Goal: Information Seeking & Learning: Learn about a topic

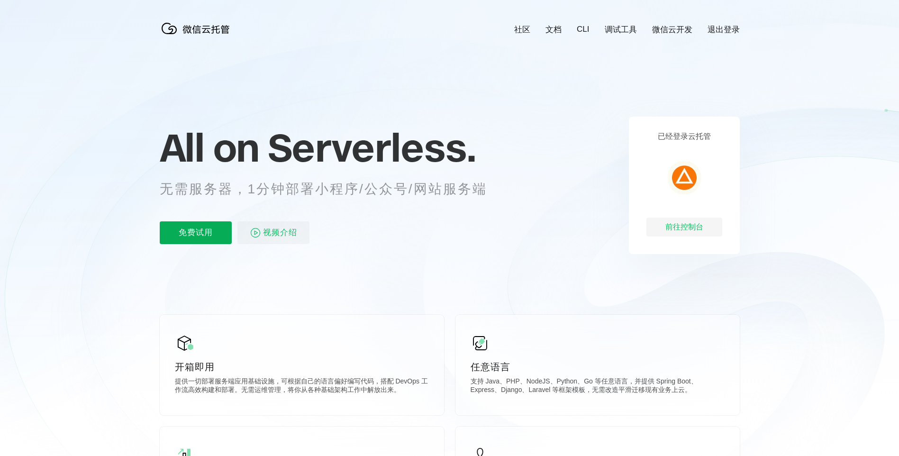
scroll to position [0, 1685]
click at [686, 228] on div "前往控制台" at bounding box center [684, 226] width 76 height 19
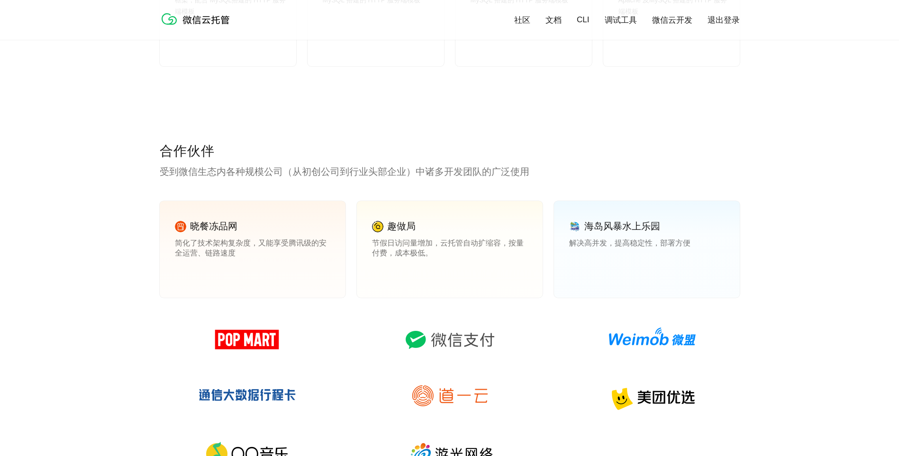
scroll to position [1374, 0]
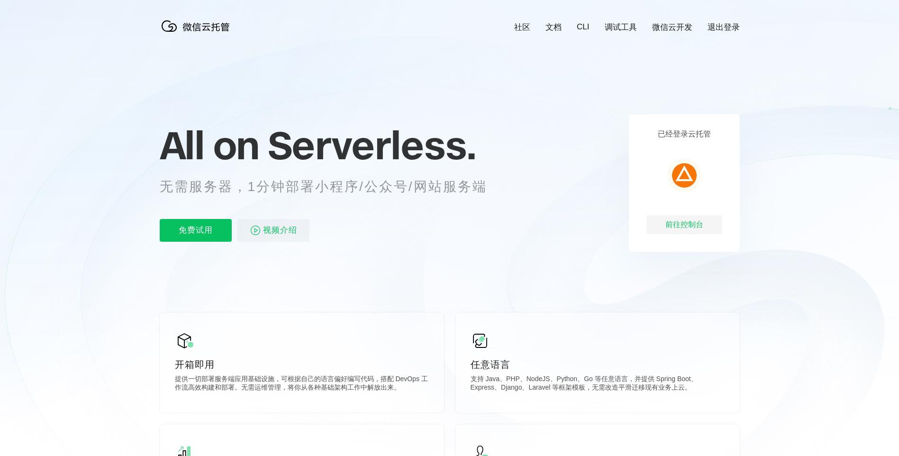
scroll to position [0, 0]
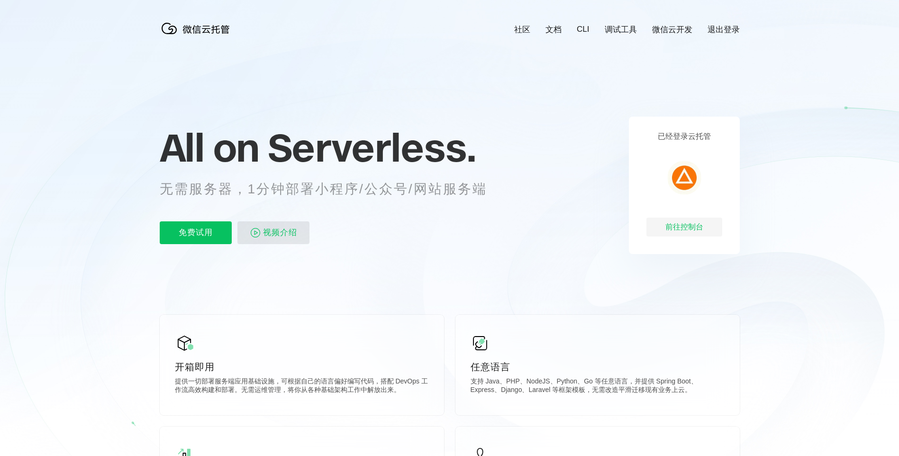
click at [249, 244] on p "视频介绍" at bounding box center [273, 232] width 72 height 23
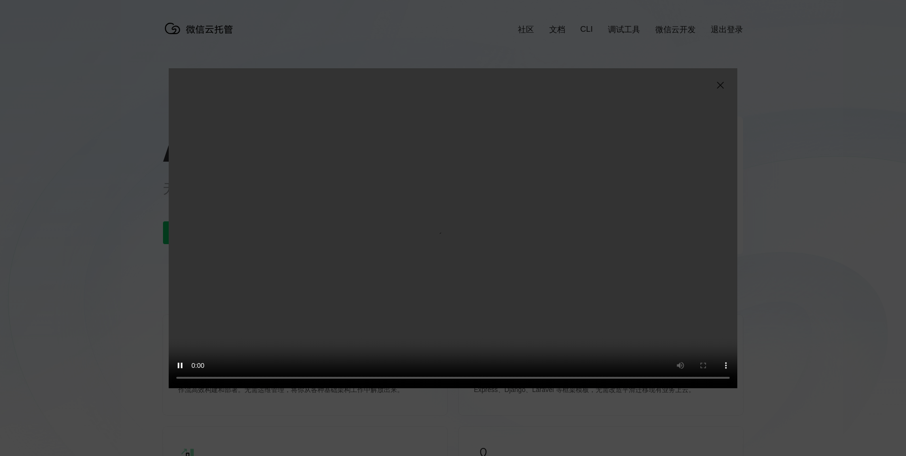
click at [425, 426] on div "抱歉，您的浏览器暂不支持播放此视频" at bounding box center [453, 228] width 906 height 456
click at [719, 87] on img at bounding box center [719, 85] width 11 height 11
